Goal: Task Accomplishment & Management: Complete application form

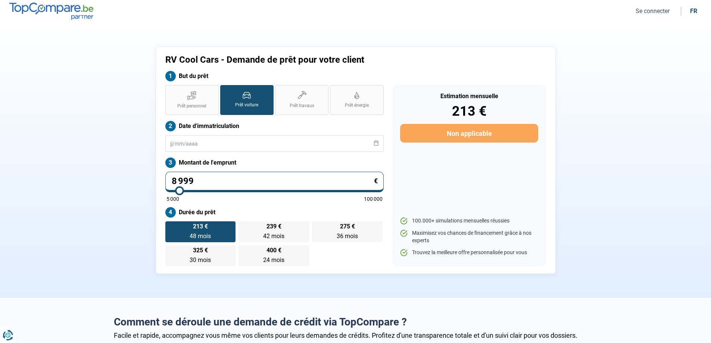
type input "8 750"
type input "8750"
type input "9 000"
type input "9000"
type input "9 250"
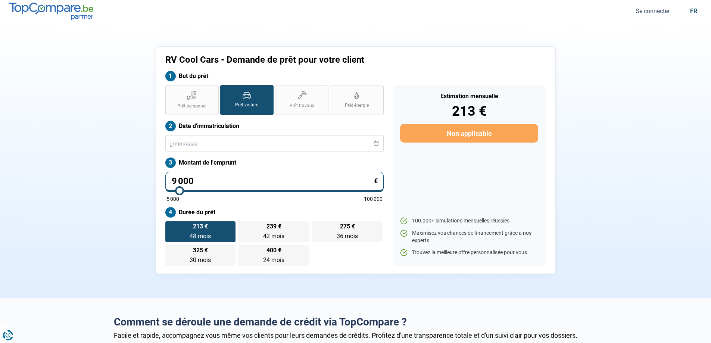
type input "9250"
type input "9 500"
type input "9500"
type input "9 750"
type input "9750"
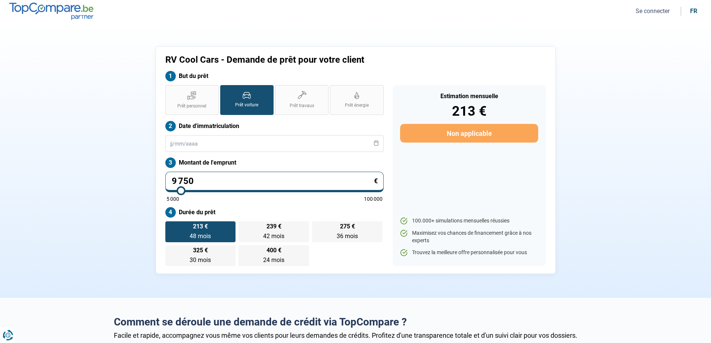
type input "10 000"
type input "10000"
click at [182, 190] on input "range" at bounding box center [274, 190] width 216 height 1
click at [194, 233] on span "48 mois" at bounding box center [200, 236] width 21 height 7
click at [170, 226] on input "236 € 48 mois 48 mois" at bounding box center [167, 223] width 5 height 5
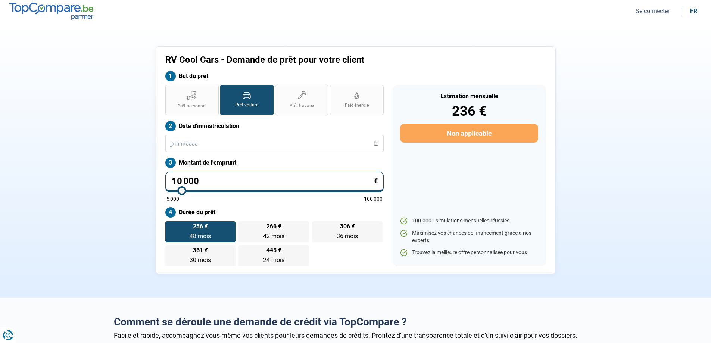
type input "11 500"
type input "11500"
type input "13 750"
type input "13750"
type input "16 500"
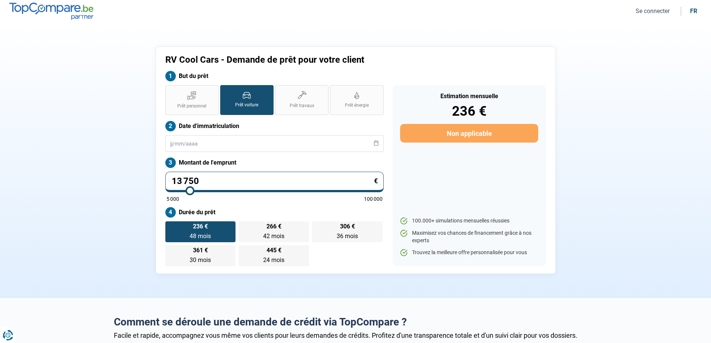
type input "16500"
type input "18 500"
type input "18500"
type input "20 250"
type input "20250"
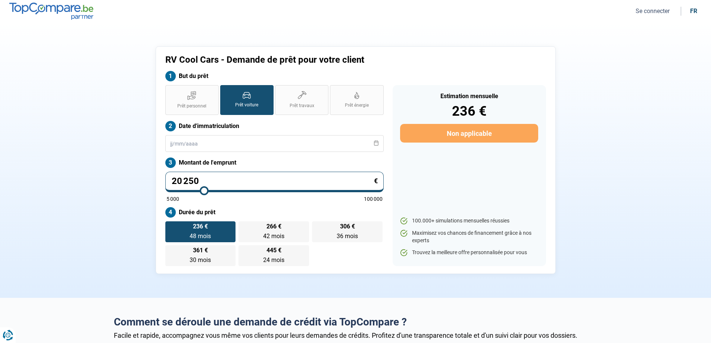
type input "21 750"
type input "21750"
type input "22 250"
type input "22250"
type input "22 750"
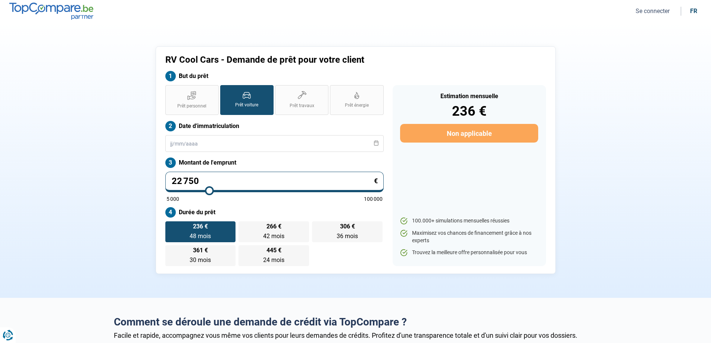
drag, startPoint x: 181, startPoint y: 187, endPoint x: 209, endPoint y: 188, distance: 28.0
type input "22750"
click at [209, 190] on input "range" at bounding box center [274, 190] width 216 height 1
radio input "false"
type input "22 250"
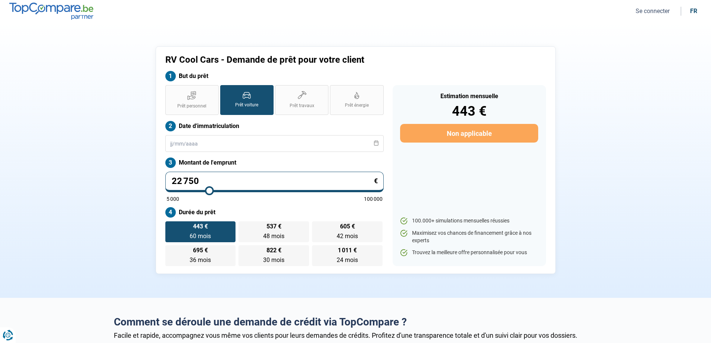
type input "22250"
type input "23 250"
type input "23250"
type input "24 250"
type input "24250"
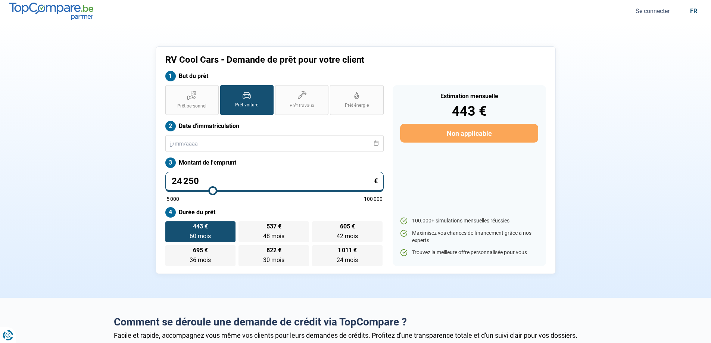
type input "26 750"
type input "26750"
type input "29 500"
type input "29500"
type input "31 750"
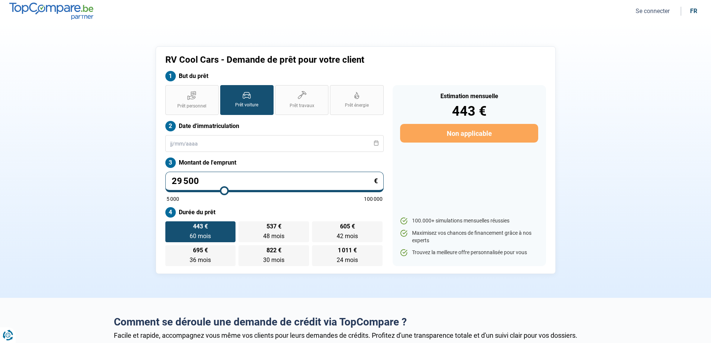
type input "31750"
type input "33 750"
type input "33750"
type input "34 750"
type input "34750"
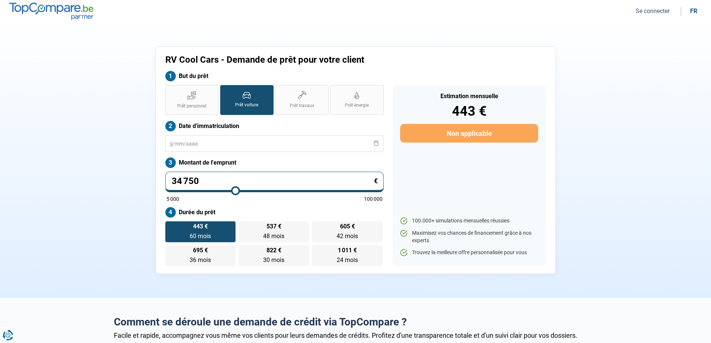
type input "35 000"
drag, startPoint x: 207, startPoint y: 191, endPoint x: 236, endPoint y: 191, distance: 29.1
type input "35000"
click at [236, 191] on input "range" at bounding box center [274, 190] width 216 height 1
type input "34 250"
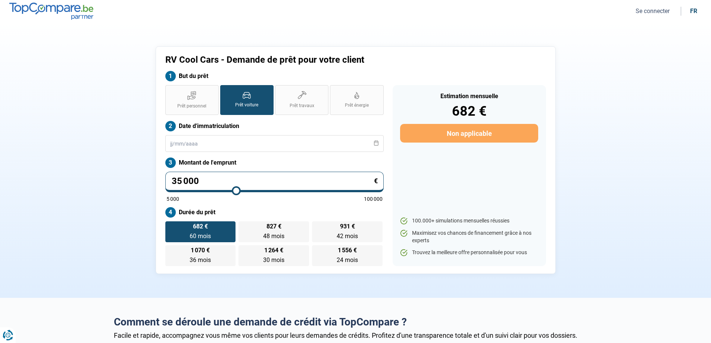
type input "34250"
type input "35 750"
type input "35750"
type input "39 500"
type input "39500"
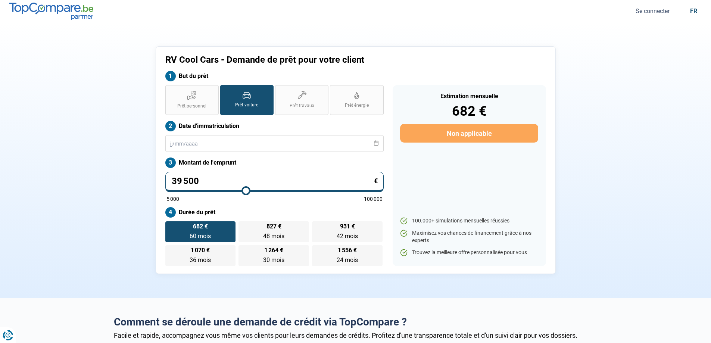
type input "44 000"
type input "44000"
type input "48 500"
type input "48500"
type input "51 750"
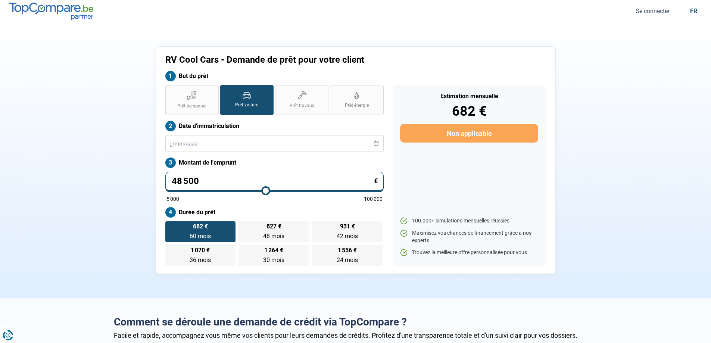
type input "51750"
type input "53 750"
drag, startPoint x: 234, startPoint y: 191, endPoint x: 278, endPoint y: 191, distance: 43.7
type input "54000"
click at [278, 191] on input "range" at bounding box center [274, 190] width 216 height 1
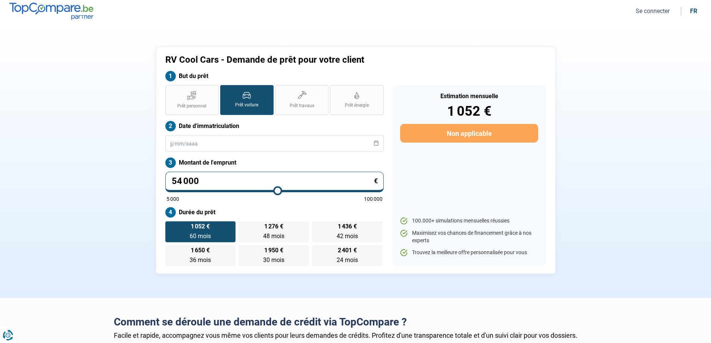
type input "52 750"
type input "52750"
type input "49 250"
type input "49250"
type input "46 750"
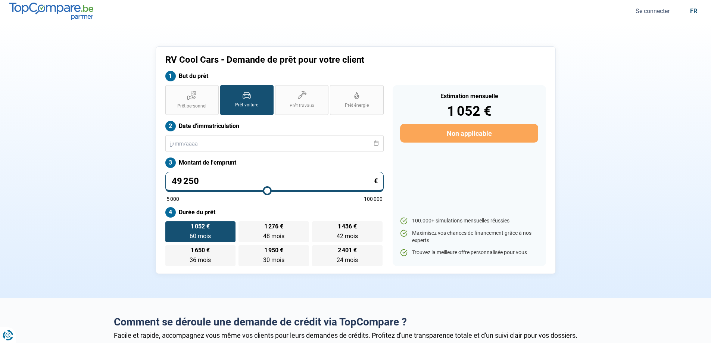
type input "46750"
type input "43 750"
type input "43750"
type input "41 750"
type input "41750"
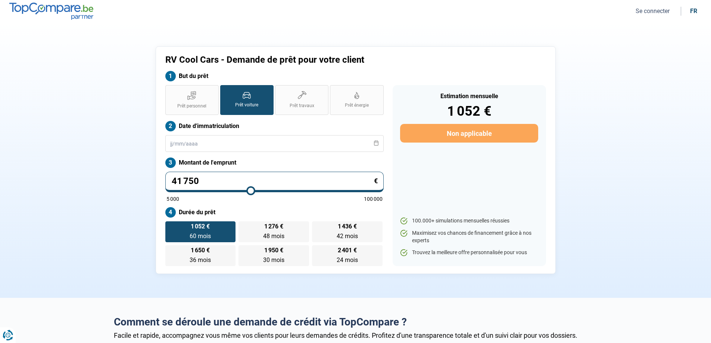
type input "40 250"
type input "40250"
type input "39 000"
type input "39000"
type input "37 500"
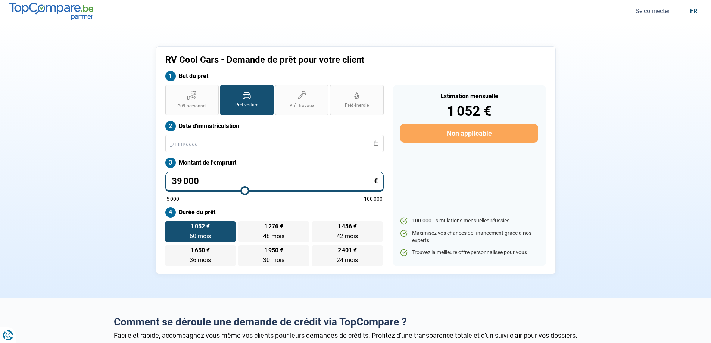
type input "37500"
type input "35 750"
type input "35750"
type input "33 500"
type input "33500"
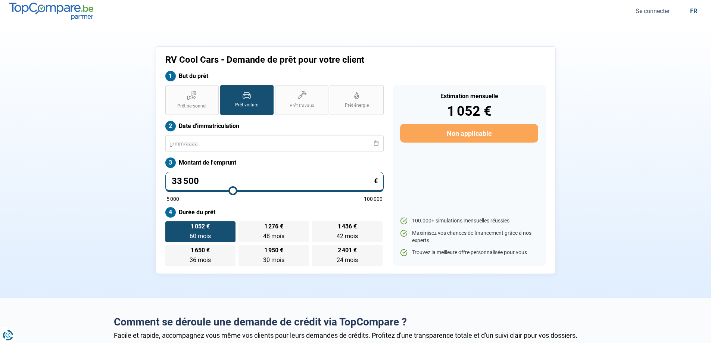
type input "31 250"
type input "31250"
type input "29 000"
type input "29000"
type input "26 250"
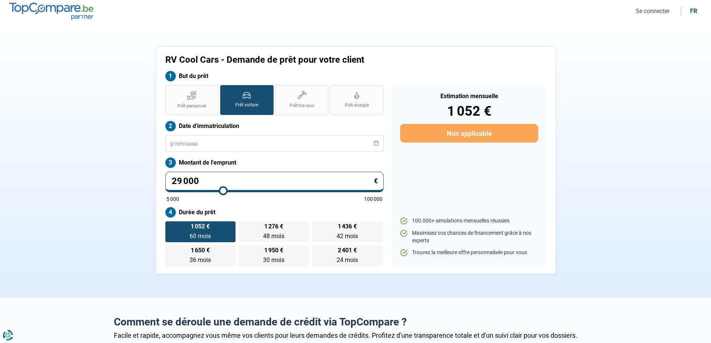
type input "26250"
type input "24 500"
type input "24500"
type input "23 000"
type input "23000"
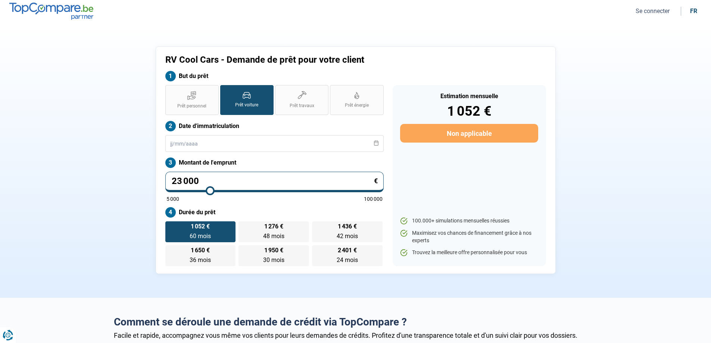
type input "22 250"
type input "22250"
type input "22 000"
type input "22000"
type input "21 750"
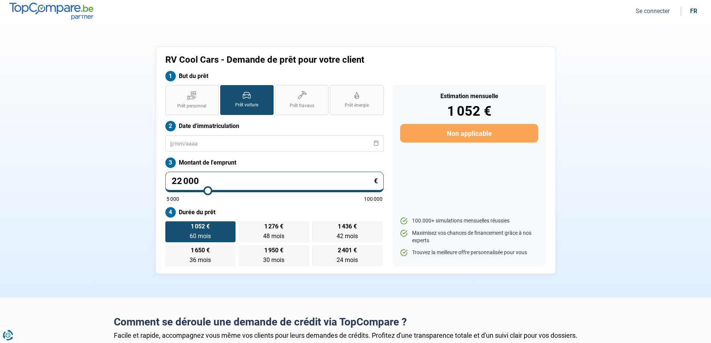
type input "21750"
type input "21 250"
type input "21250"
type input "20 750"
type input "20750"
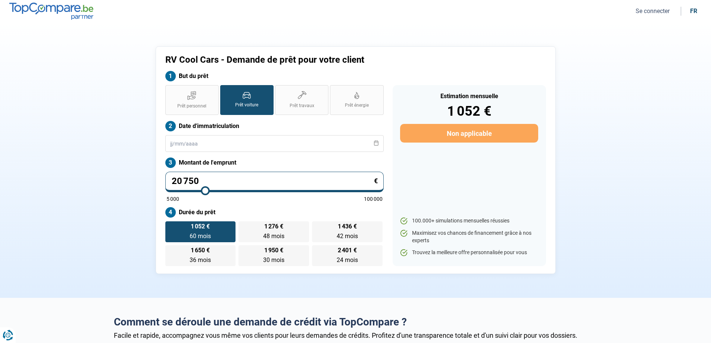
type input "20 000"
type input "20000"
type input "19 250"
type input "19250"
type input "18 500"
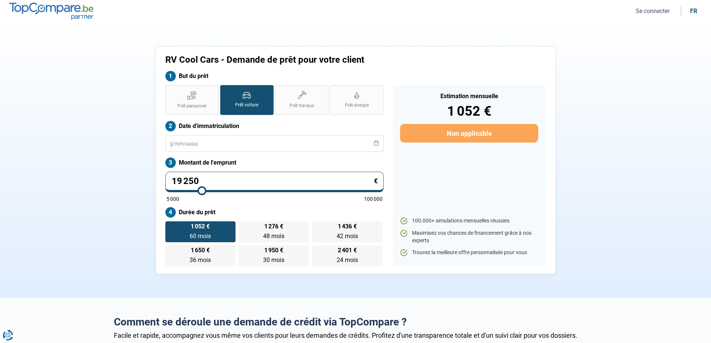
type input "18500"
type input "18 000"
type input "18000"
type input "17 750"
type input "17750"
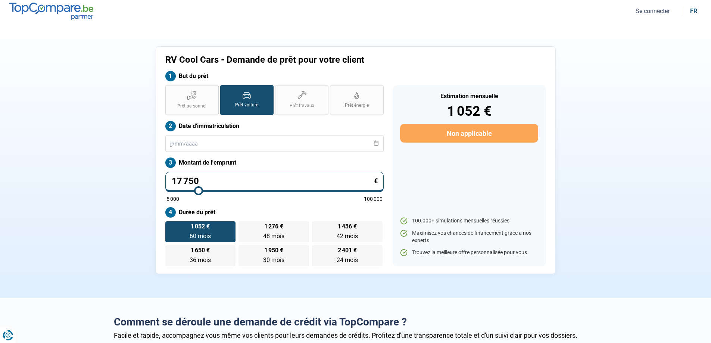
type input "17 500"
type input "17500"
type input "17 000"
type input "17000"
type input "16 250"
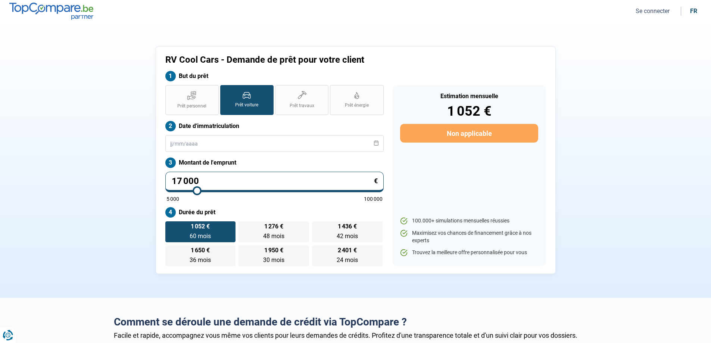
type input "16250"
type input "15 500"
type input "15500"
type input "15 250"
type input "15250"
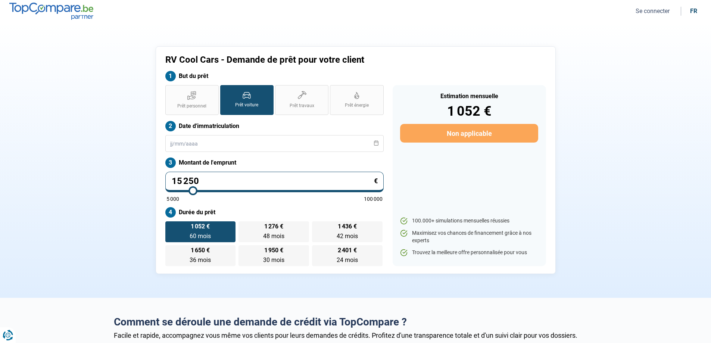
type input "15 000"
type input "15000"
type input "14 750"
type input "14750"
type input "14 500"
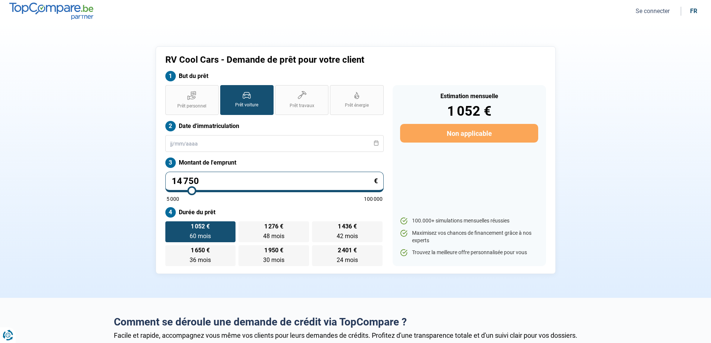
type input "14500"
type input "14 250"
type input "14250"
type input "13 750"
type input "13750"
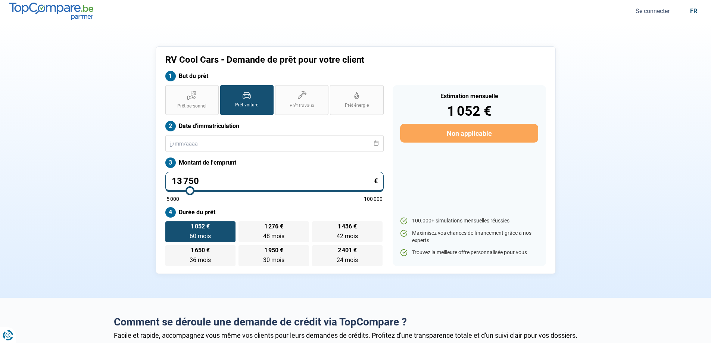
type input "13 500"
type input "13500"
type input "13 250"
type input "13250"
type input "13 000"
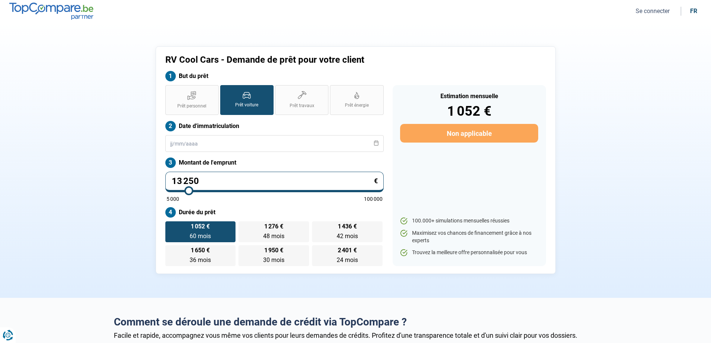
type input "13000"
type input "12 750"
type input "12750"
type input "12 500"
type input "12500"
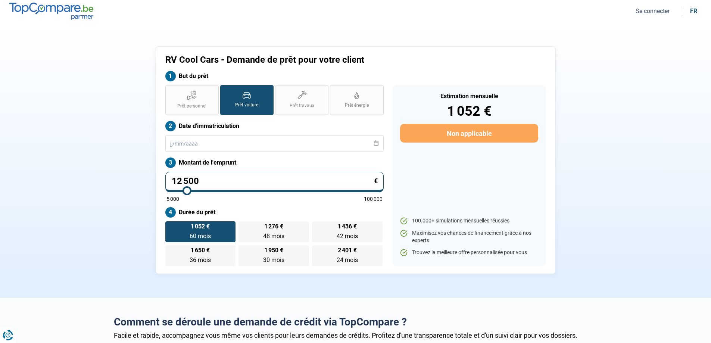
type input "12 250"
type input "12250"
type input "12 000"
type input "12000"
type input "11 750"
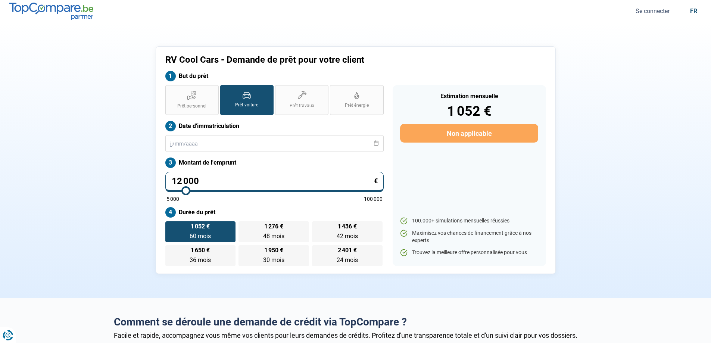
type input "11750"
type input "11 500"
type input "11500"
type input "11 250"
type input "11250"
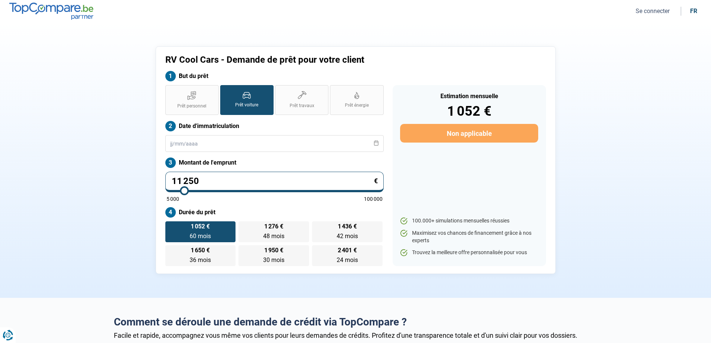
type input "11 000"
type input "11000"
type input "10 750"
type input "10750"
type input "10 500"
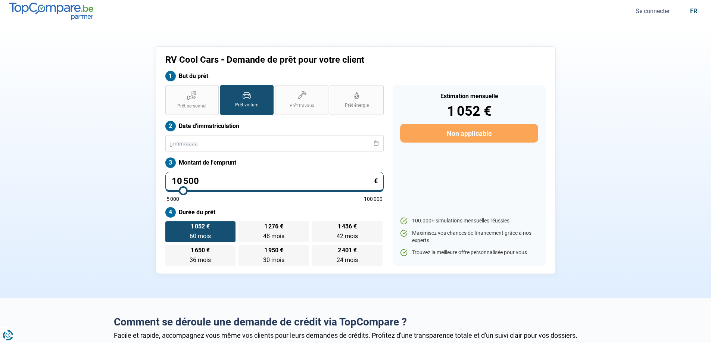
type input "10500"
type input "10 250"
type input "10250"
type input "10 000"
type input "10000"
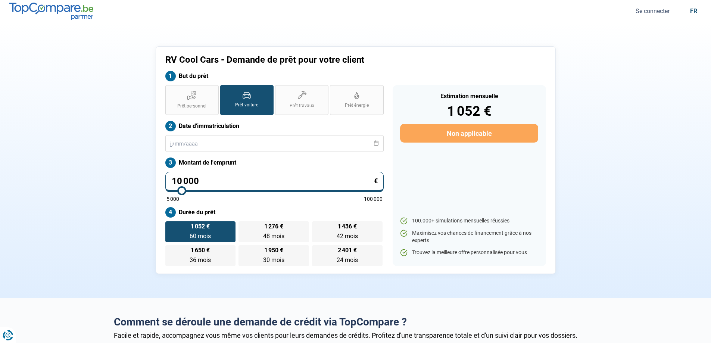
type input "9 750"
type input "9750"
type input "9 500"
type input "9500"
type input "9 750"
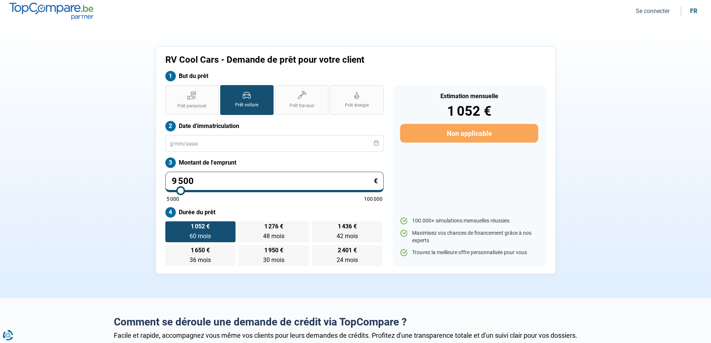
type input "9750"
type input "10 000"
drag, startPoint x: 280, startPoint y: 191, endPoint x: 181, endPoint y: 193, distance: 98.9
type input "10000"
click at [181, 191] on input "range" at bounding box center [274, 190] width 216 height 1
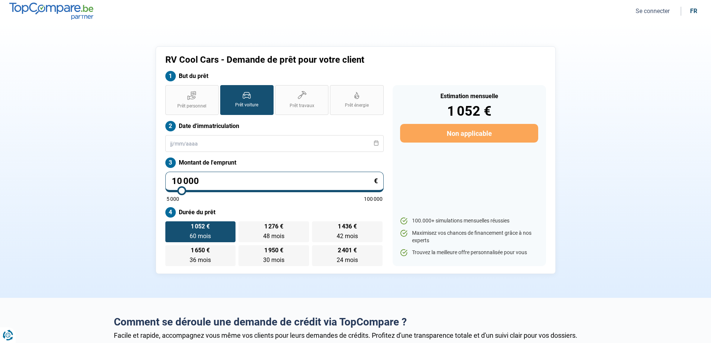
radio input "true"
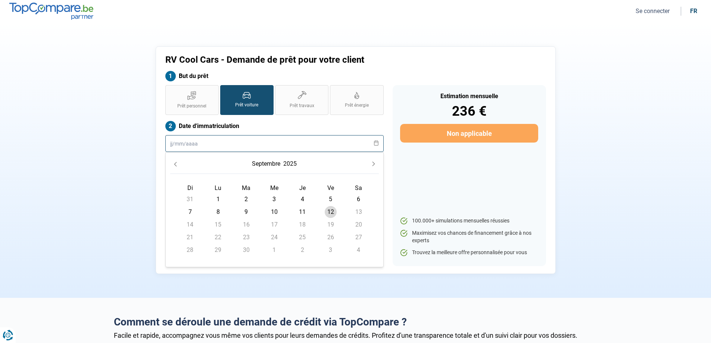
click at [224, 142] on input "text" at bounding box center [274, 143] width 218 height 17
click at [303, 208] on span "11" at bounding box center [302, 212] width 12 height 12
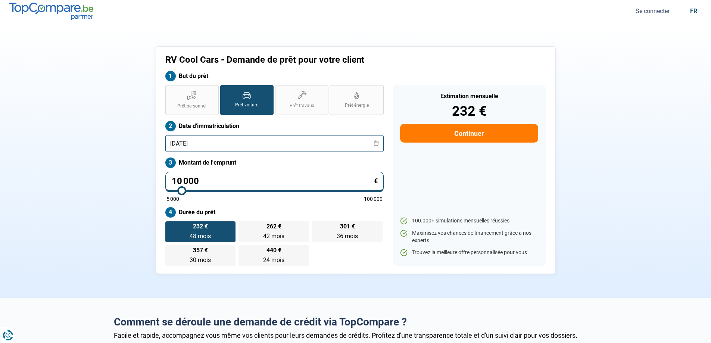
click at [240, 145] on input "[DATE]" at bounding box center [274, 143] width 218 height 17
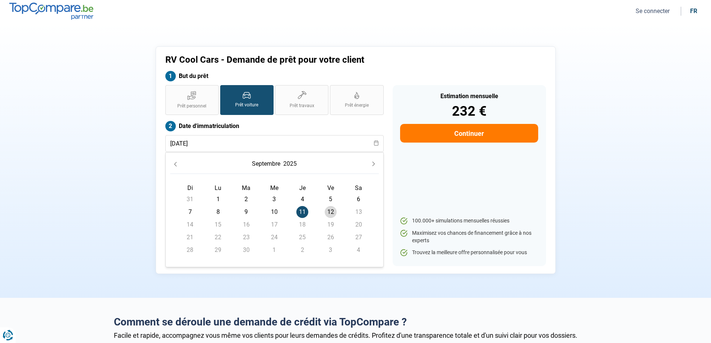
click at [173, 162] on icon "Previous Month" at bounding box center [175, 164] width 5 height 5
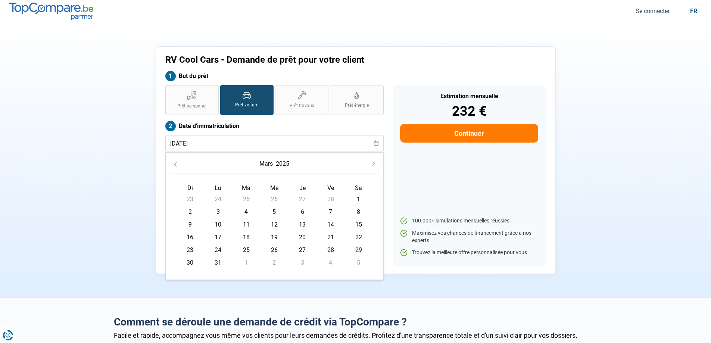
click at [173, 162] on icon "Previous Month" at bounding box center [175, 164] width 5 height 5
click at [280, 165] on button "2025" at bounding box center [285, 163] width 16 height 13
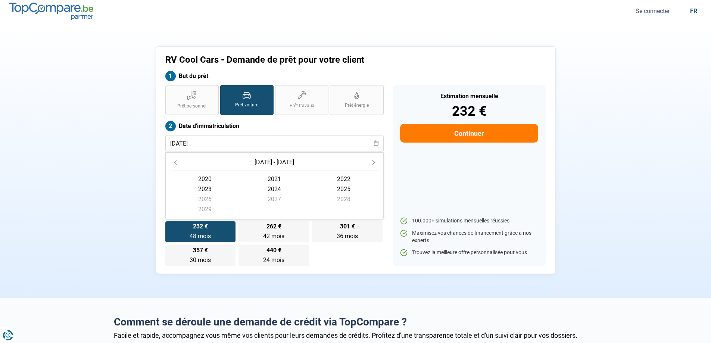
click at [214, 177] on span "2020" at bounding box center [204, 179] width 69 height 10
click at [392, 179] on div "Estimation mensuelle 232 € Continuer 100.000+ simulations mensuelles réussies M…" at bounding box center [469, 175] width 162 height 181
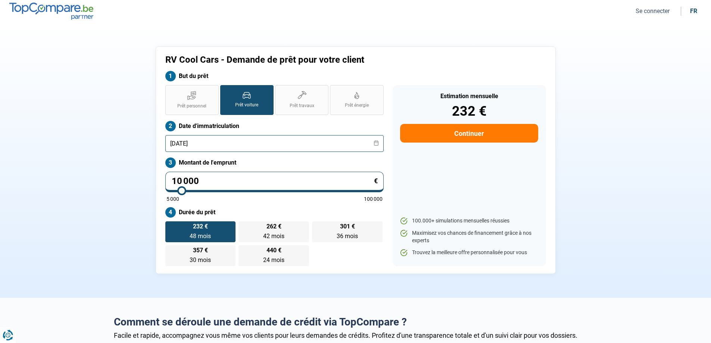
click at [301, 140] on input "[DATE]" at bounding box center [274, 143] width 218 height 17
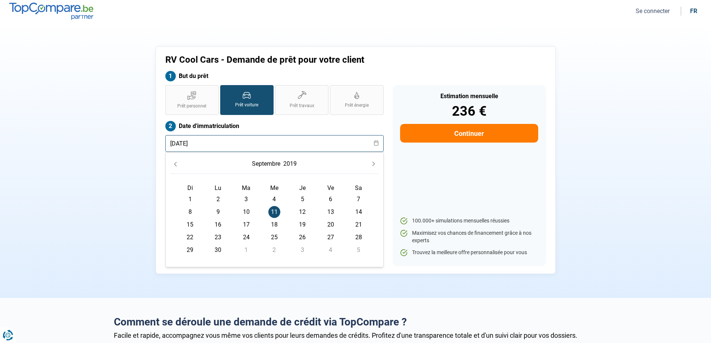
type input "[DATE]"
click at [273, 209] on span "11" at bounding box center [274, 212] width 12 height 12
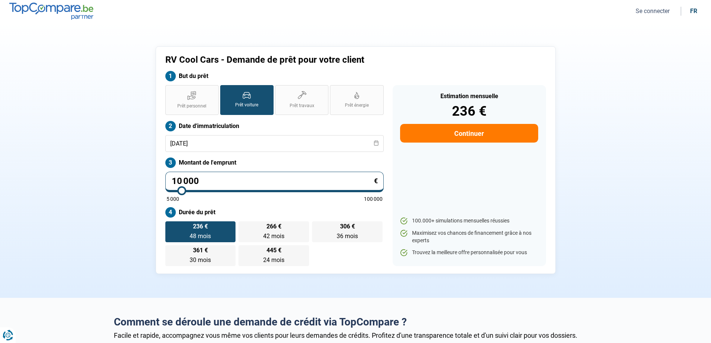
click at [319, 203] on div "Prêt personnel Prêt voiture Prêt travaux Prêt énergie Prêt voiture Date d'immat…" at bounding box center [274, 175] width 227 height 181
